Goal: Information Seeking & Learning: Understand process/instructions

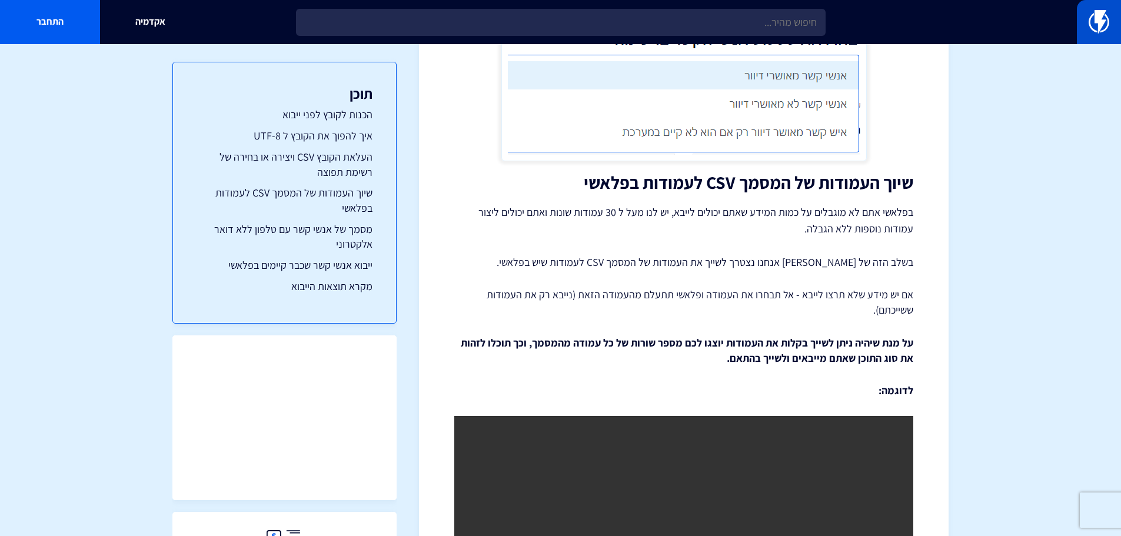
click at [1109, 13] on link at bounding box center [1099, 22] width 44 height 44
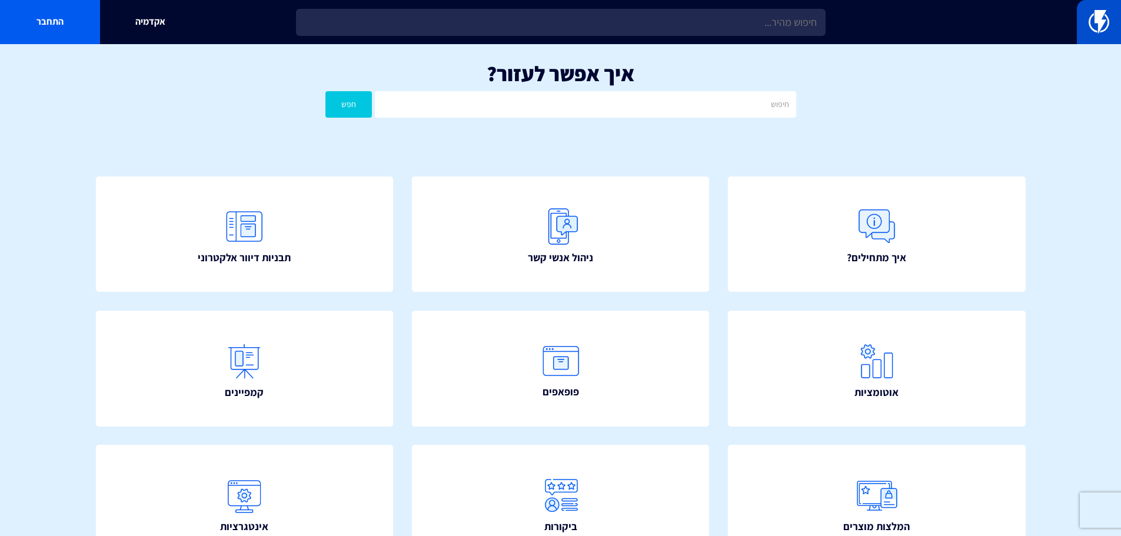
click at [1107, 25] on img at bounding box center [1098, 22] width 21 height 24
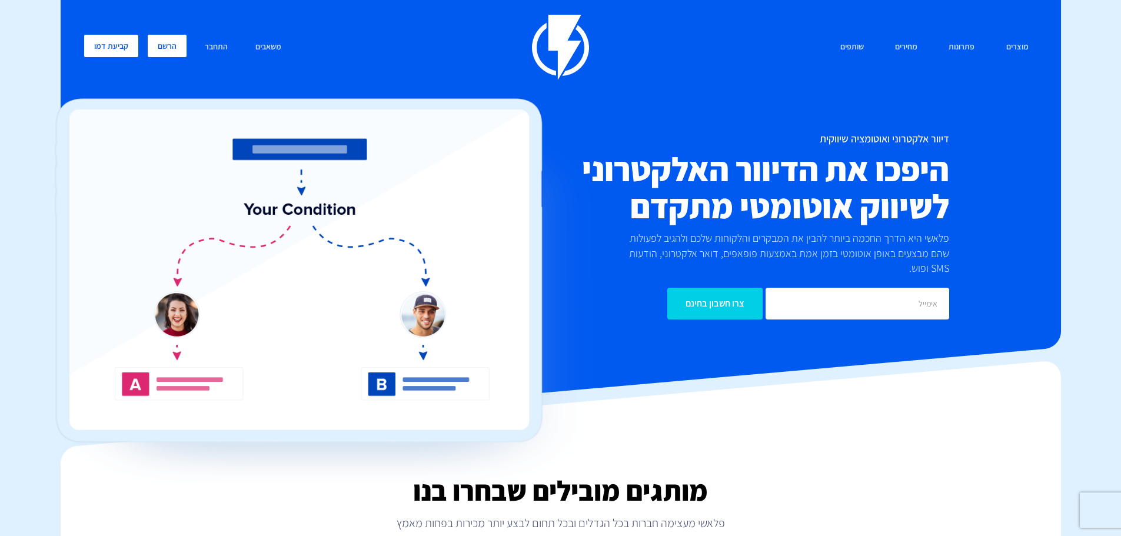
click at [164, 38] on link "הרשם" at bounding box center [167, 46] width 39 height 22
click at [214, 45] on link "התחבר" at bounding box center [216, 47] width 41 height 25
